Goal: Find specific page/section: Find specific page/section

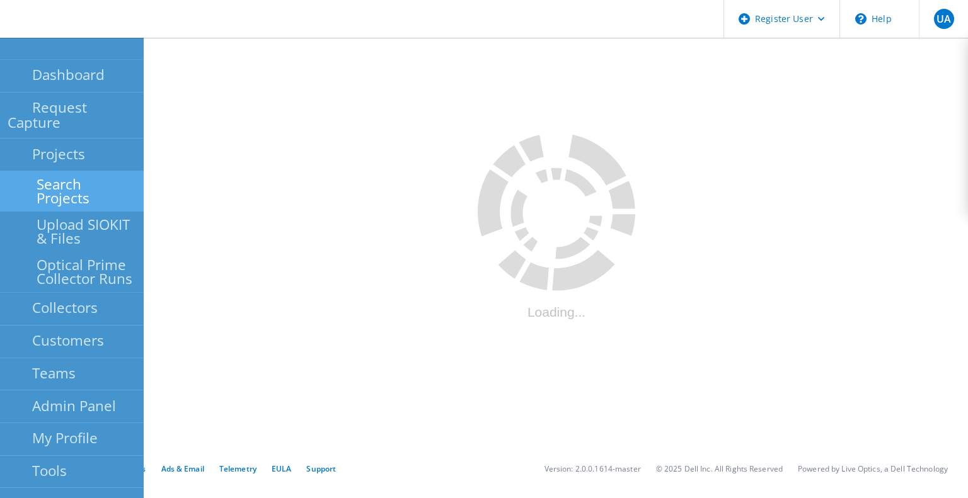
click at [68, 171] on link "Search Projects" at bounding box center [72, 191] width 144 height 40
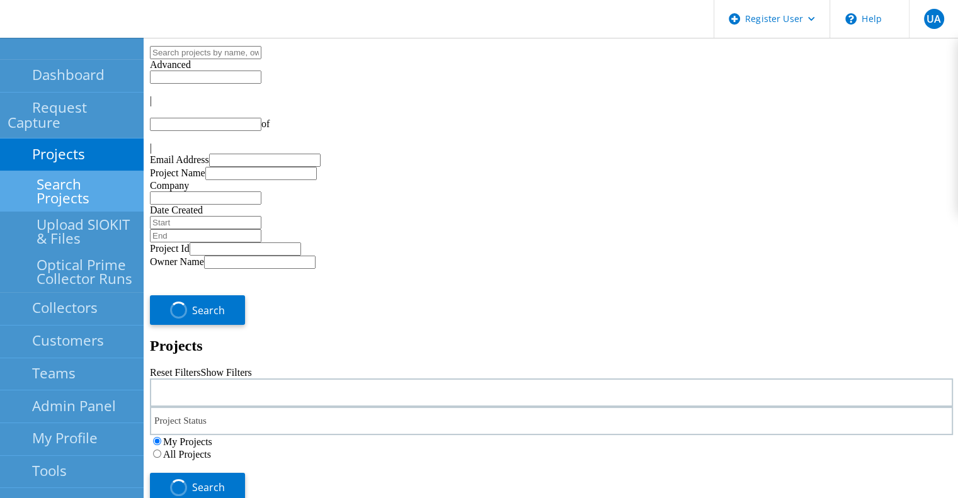
type input "1"
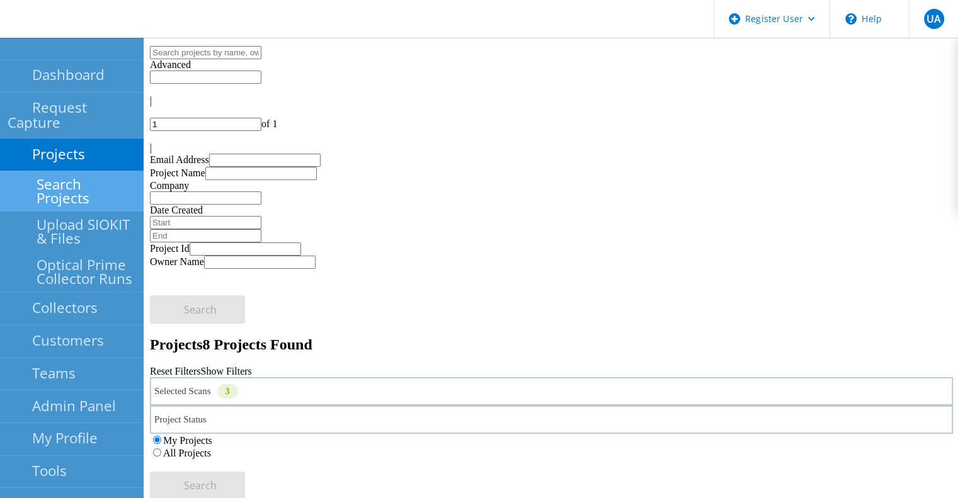
click at [302, 377] on div "Selected Scans 3" at bounding box center [551, 391] width 803 height 28
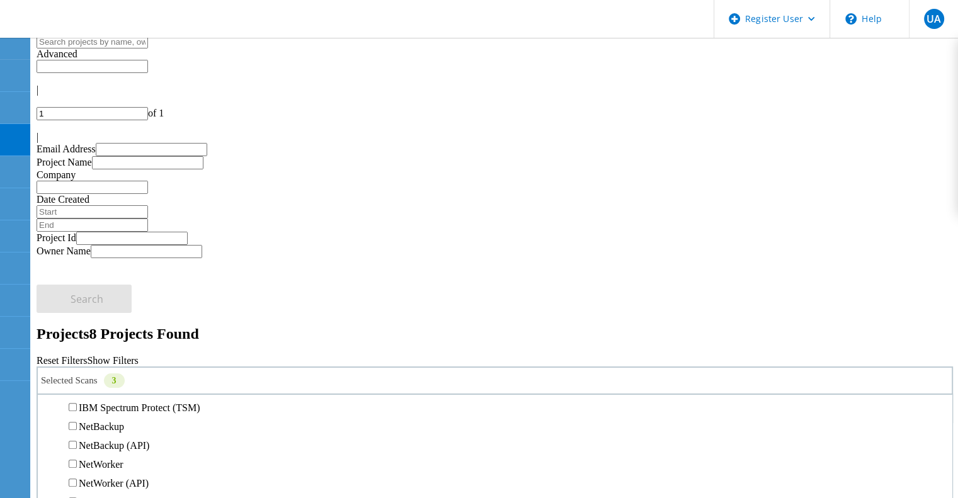
scroll to position [601, 0]
click at [98, 437] on label "All Projects" at bounding box center [74, 442] width 48 height 11
click at [48, 438] on input "All Projects" at bounding box center [44, 442] width 8 height 8
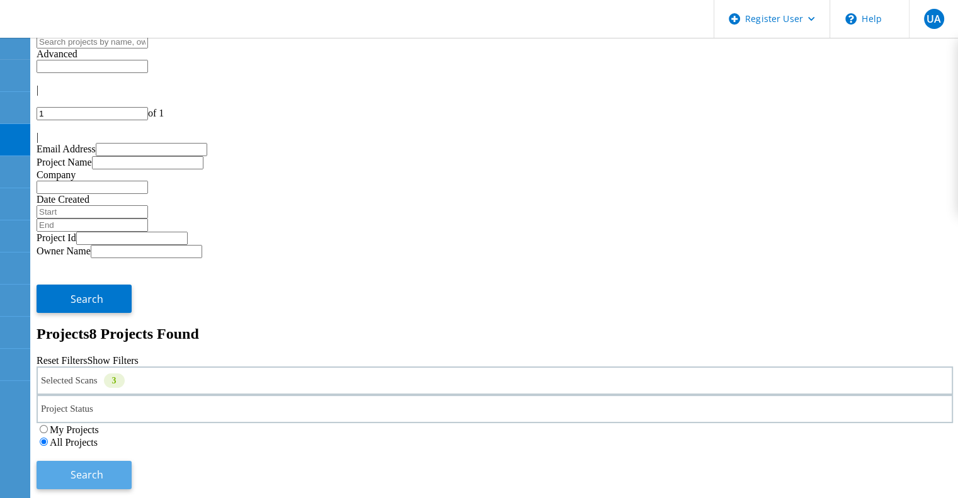
click at [132, 461] on button "Search" at bounding box center [84, 475] width 95 height 28
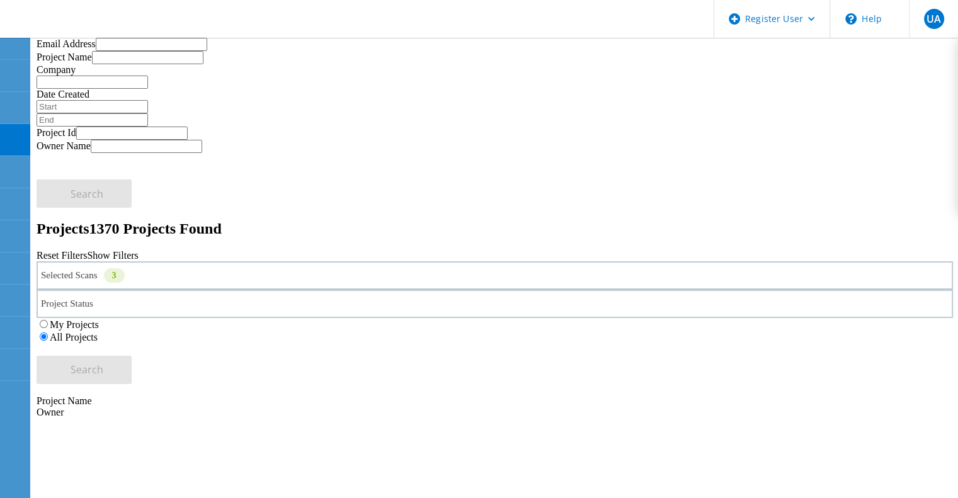
scroll to position [0, 0]
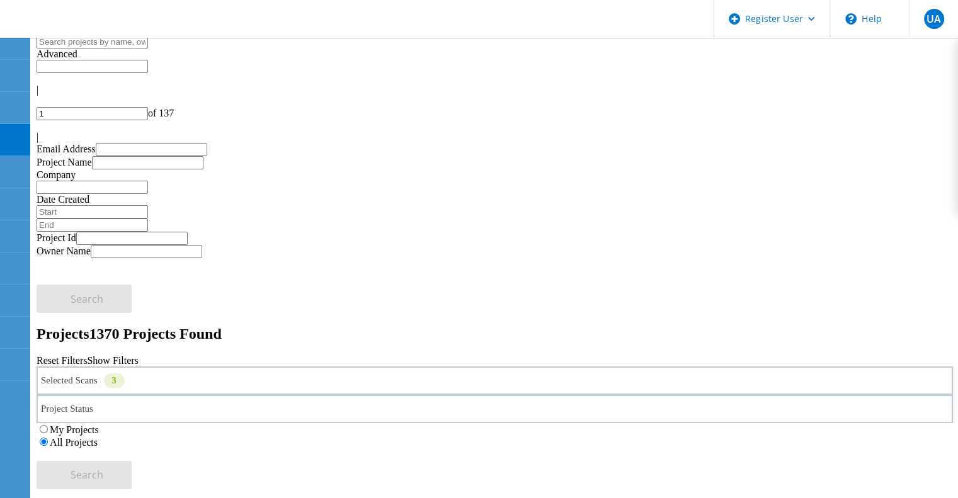
click at [169, 367] on div "Selected Scans 3" at bounding box center [495, 381] width 917 height 28
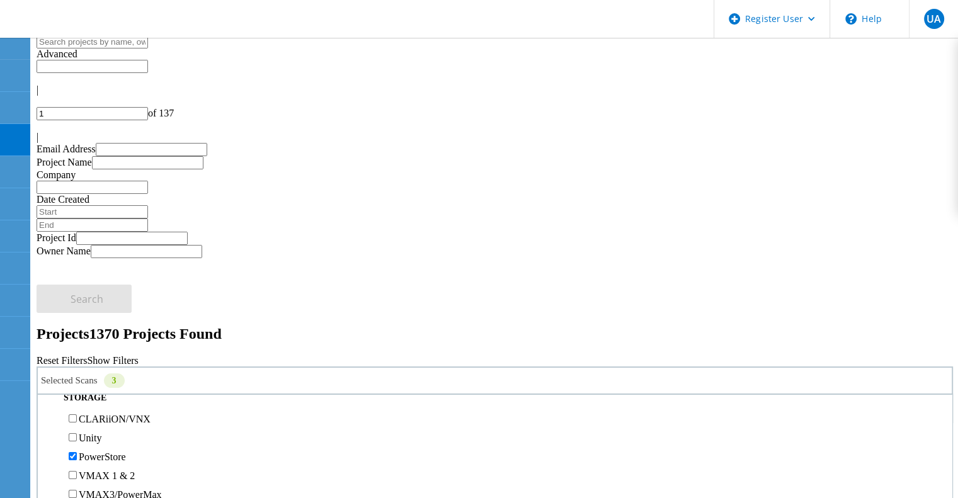
click at [126, 452] on label "PowerStore" at bounding box center [102, 457] width 47 height 11
click at [77, 452] on input "PowerStore" at bounding box center [73, 456] width 8 height 8
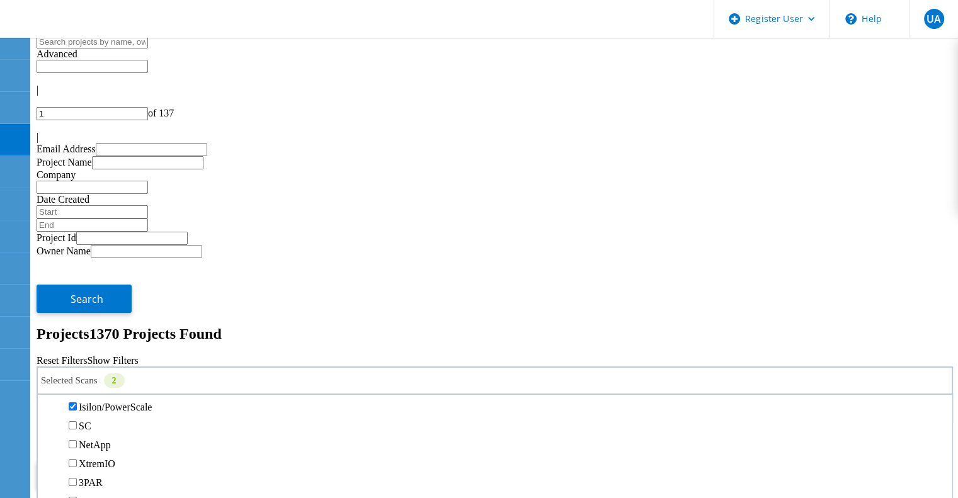
scroll to position [352, 0]
click at [152, 397] on label "Isilon/PowerScale" at bounding box center [115, 402] width 73 height 11
click at [77, 398] on input "Isilon/PowerScale" at bounding box center [73, 402] width 8 height 8
click at [103, 468] on span "Search" at bounding box center [87, 475] width 33 height 14
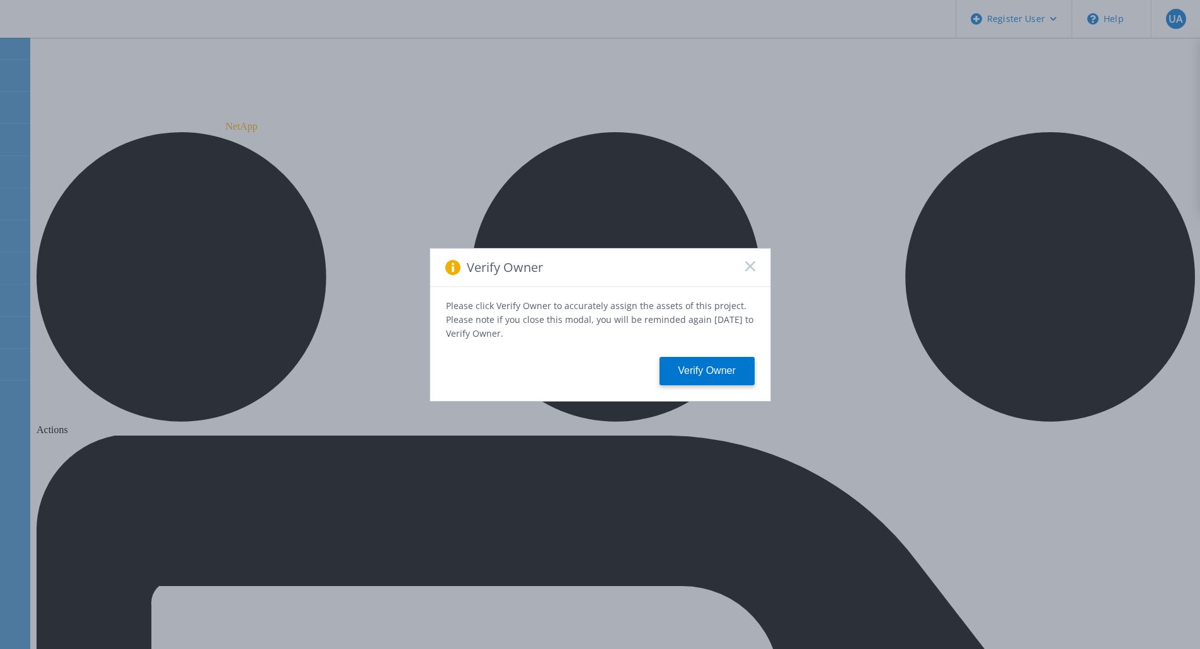
click at [746, 270] on icon at bounding box center [750, 266] width 10 height 10
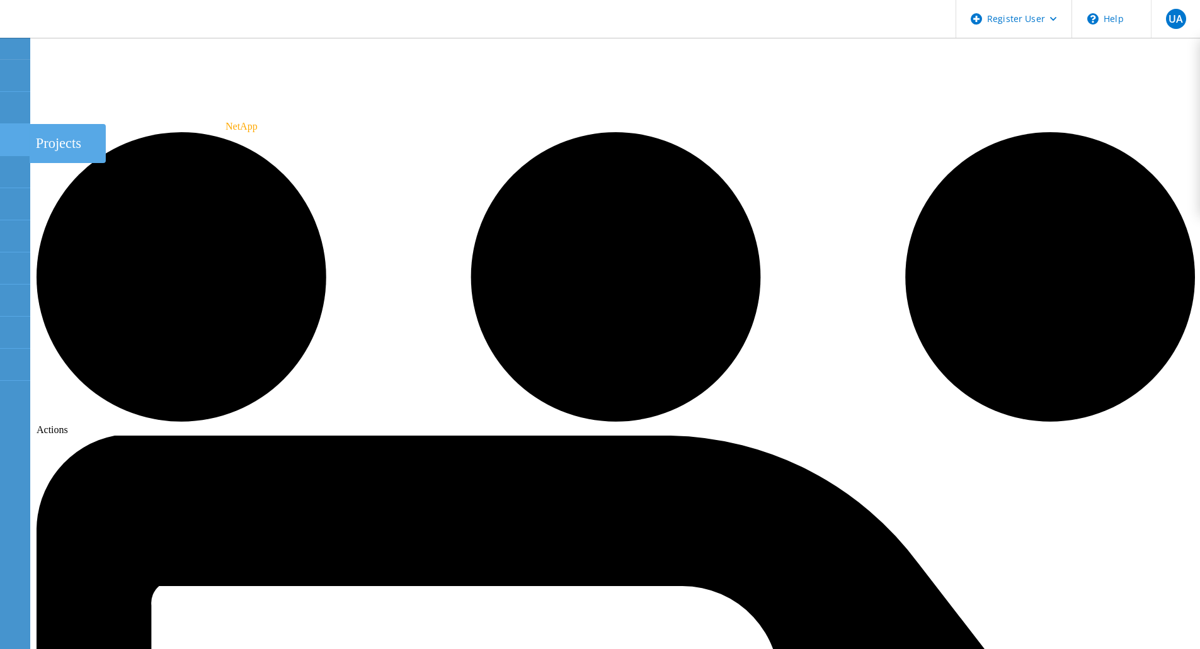
click at [15, 135] on icon at bounding box center [14, 140] width 15 height 12
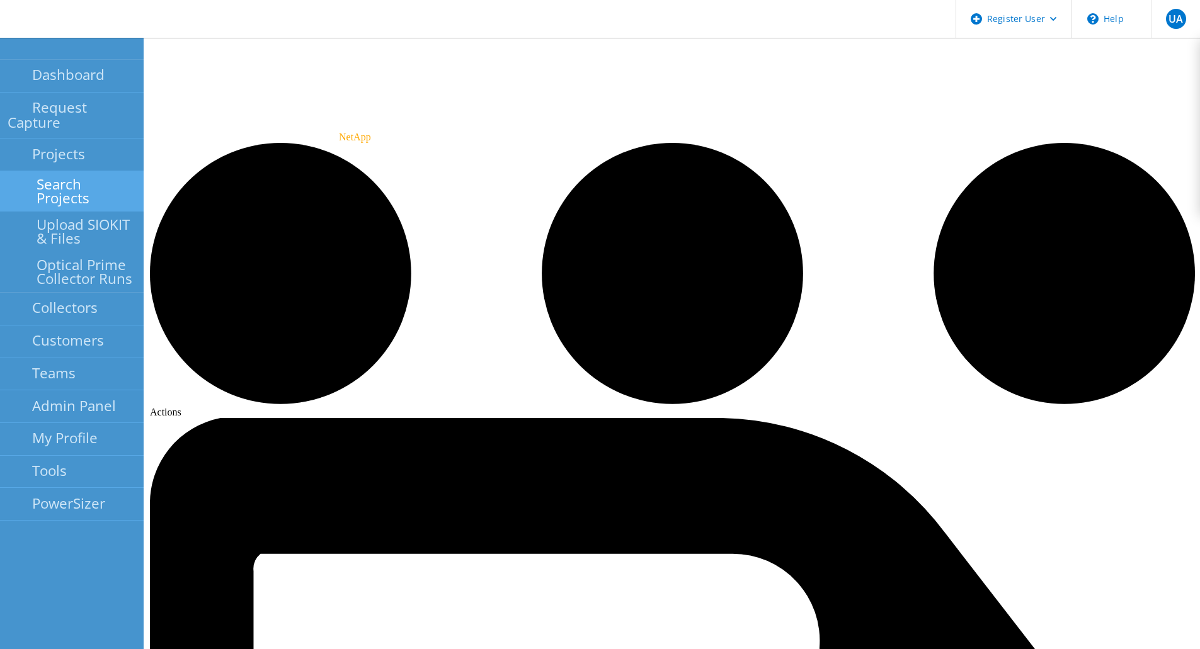
click at [72, 171] on link "Search Projects" at bounding box center [72, 191] width 144 height 40
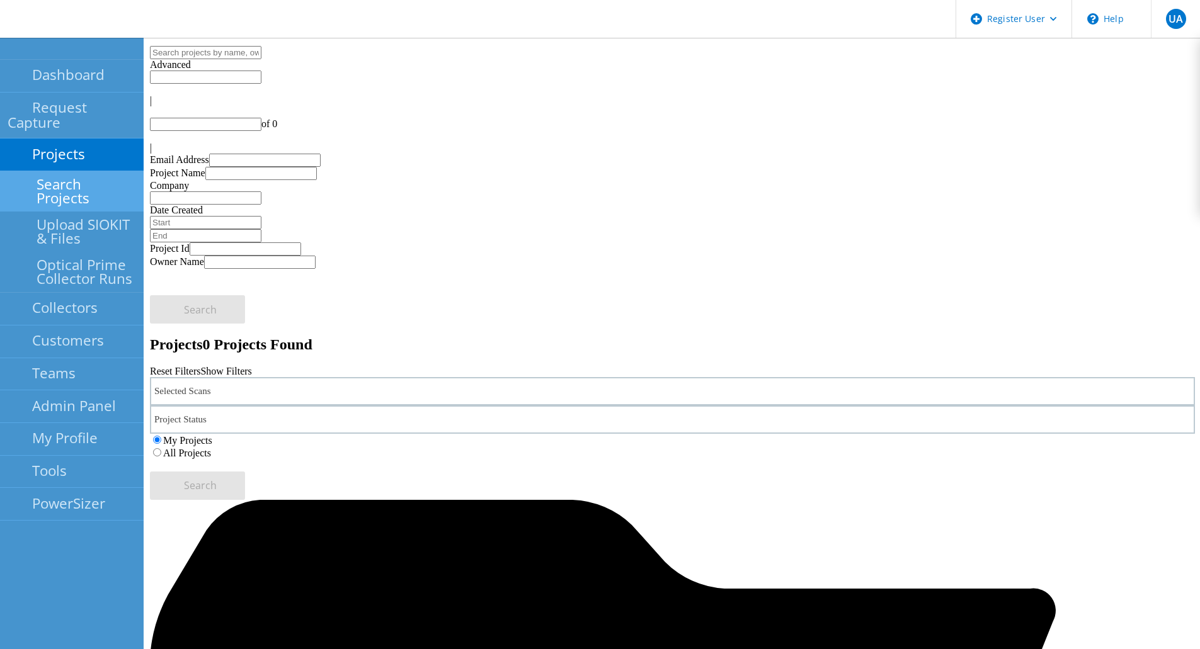
type input "1"
click at [284, 377] on div "Selected Scans 1" at bounding box center [672, 391] width 1045 height 28
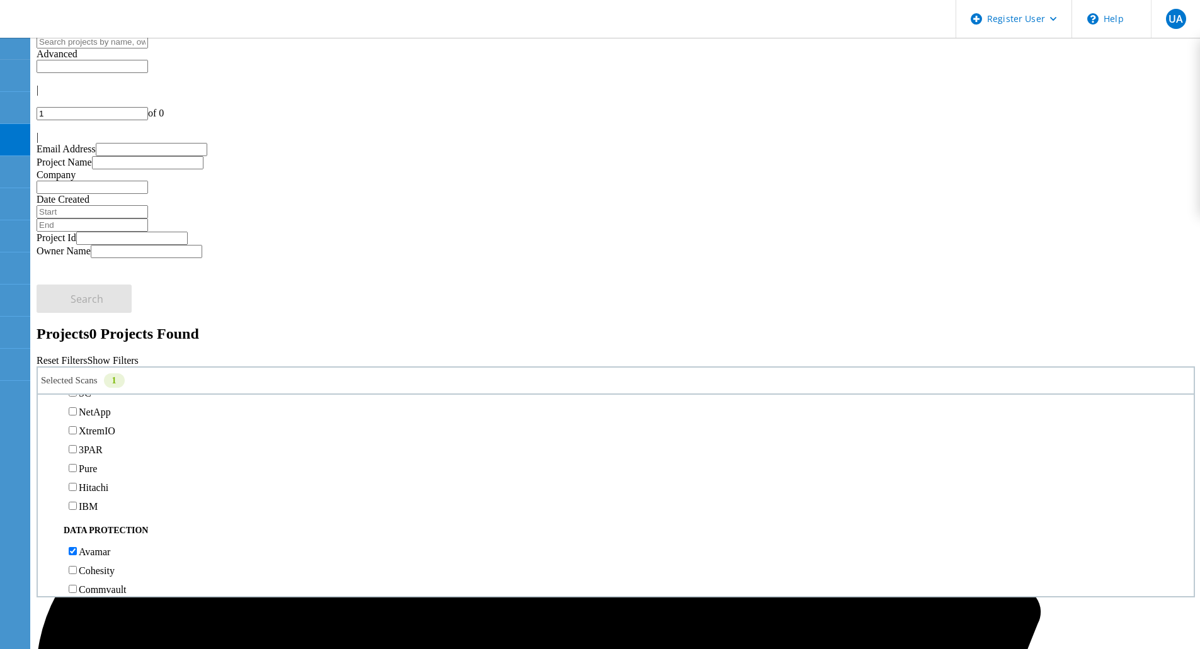
scroll to position [381, 0]
click at [152, 368] on label "Isilon/PowerScale" at bounding box center [115, 373] width 73 height 11
click at [77, 369] on input "Isilon/PowerScale" at bounding box center [73, 373] width 8 height 8
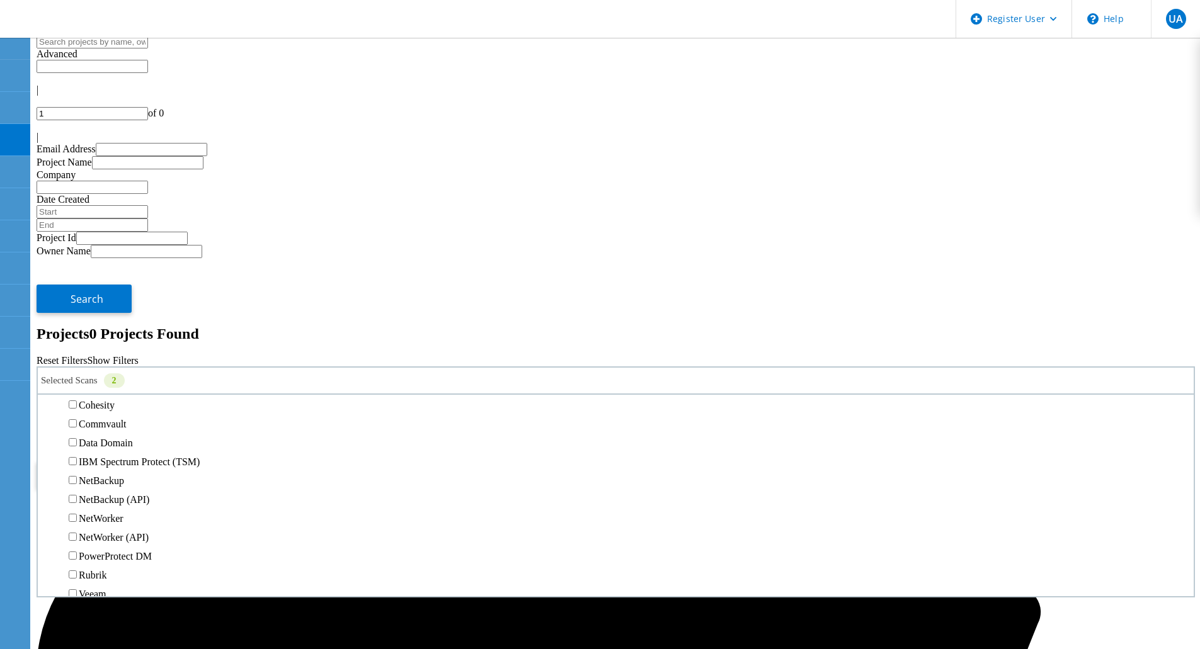
scroll to position [547, 0]
click at [110, 380] on label "Avamar" at bounding box center [94, 385] width 31 height 11
click at [77, 381] on input "Avamar" at bounding box center [73, 385] width 8 height 8
click at [98, 437] on label "All Projects" at bounding box center [74, 442] width 48 height 11
click at [48, 438] on input "All Projects" at bounding box center [44, 442] width 8 height 8
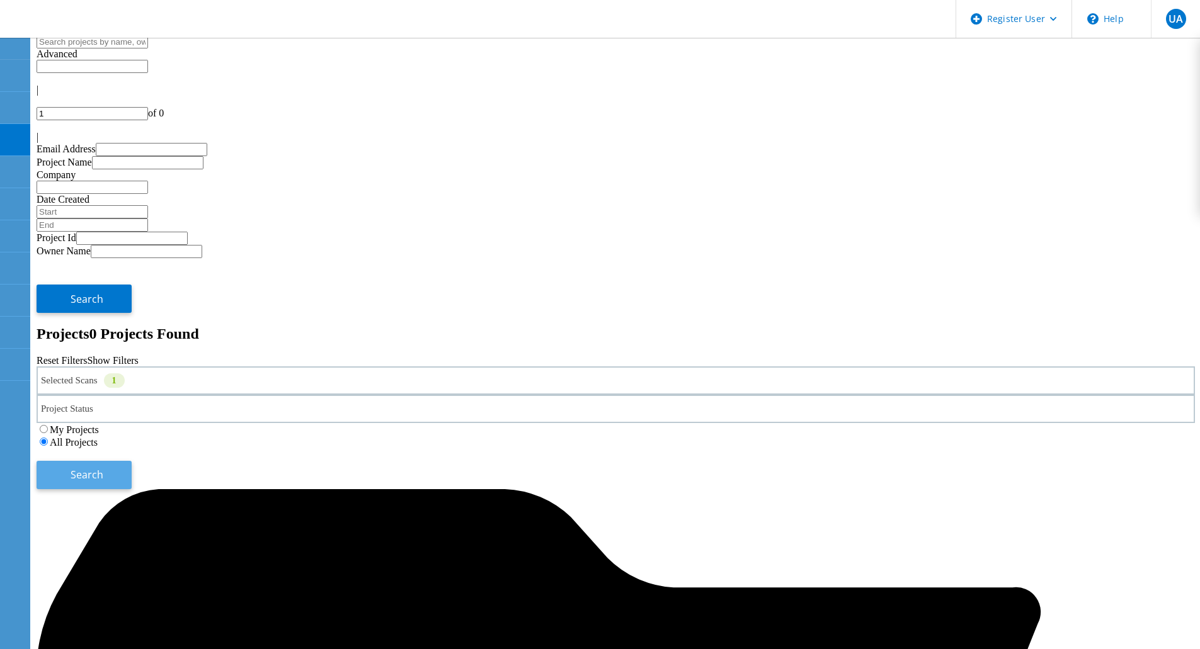
click at [132, 461] on button "Search" at bounding box center [84, 475] width 95 height 28
